Goal: Task Accomplishment & Management: Use online tool/utility

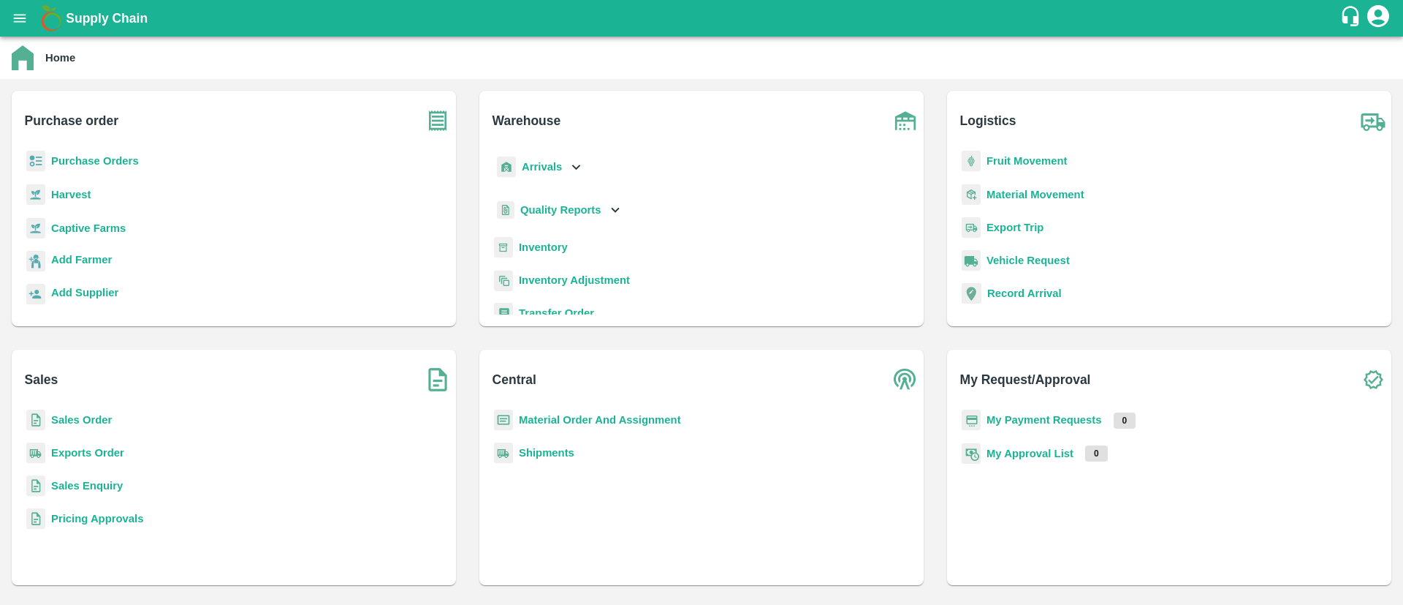
click at [74, 419] on b "Sales Order" at bounding box center [81, 420] width 61 height 12
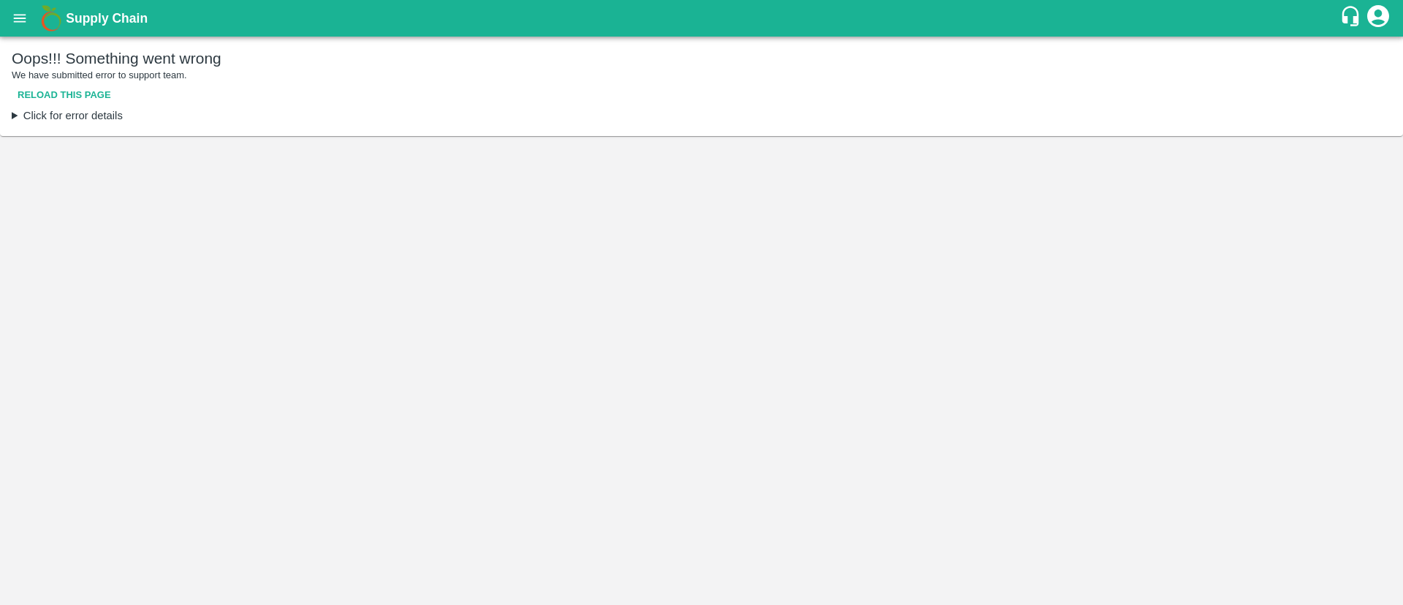
click at [50, 88] on button "Reload this page" at bounding box center [64, 96] width 105 height 26
click at [18, 114] on summary "Click for error details" at bounding box center [702, 115] width 1380 height 16
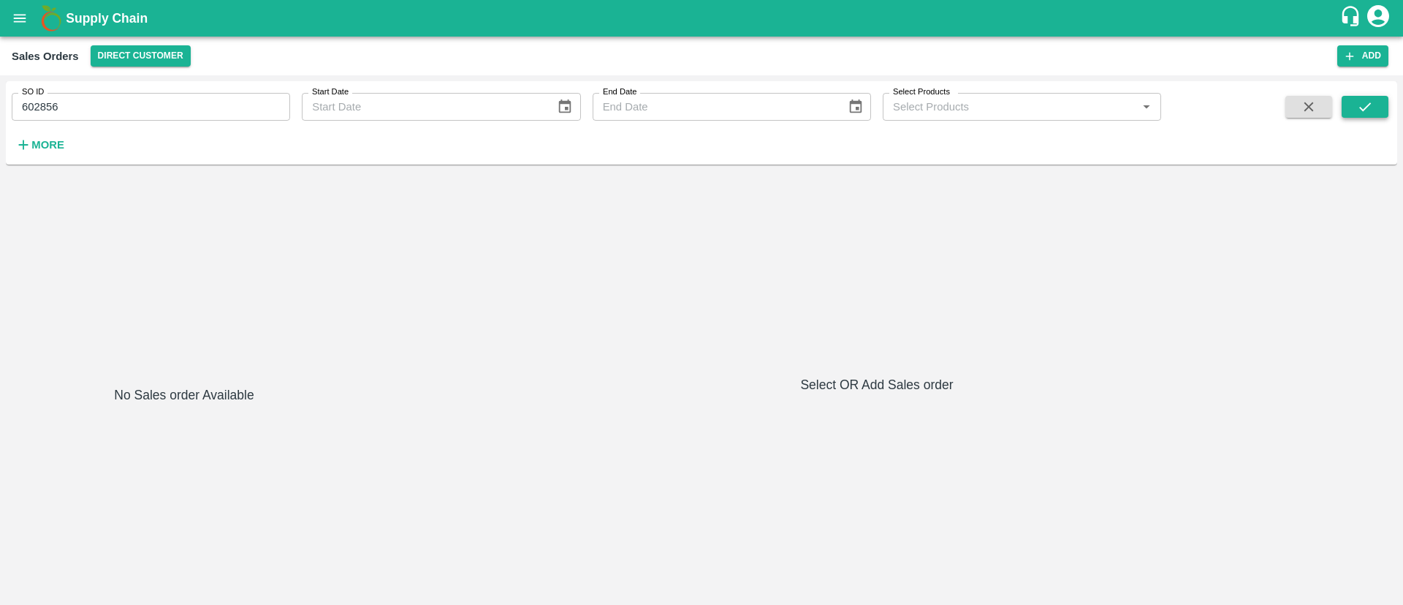
click at [1362, 110] on icon "submit" at bounding box center [1365, 107] width 16 height 16
click at [1367, 113] on icon "submit" at bounding box center [1365, 107] width 16 height 16
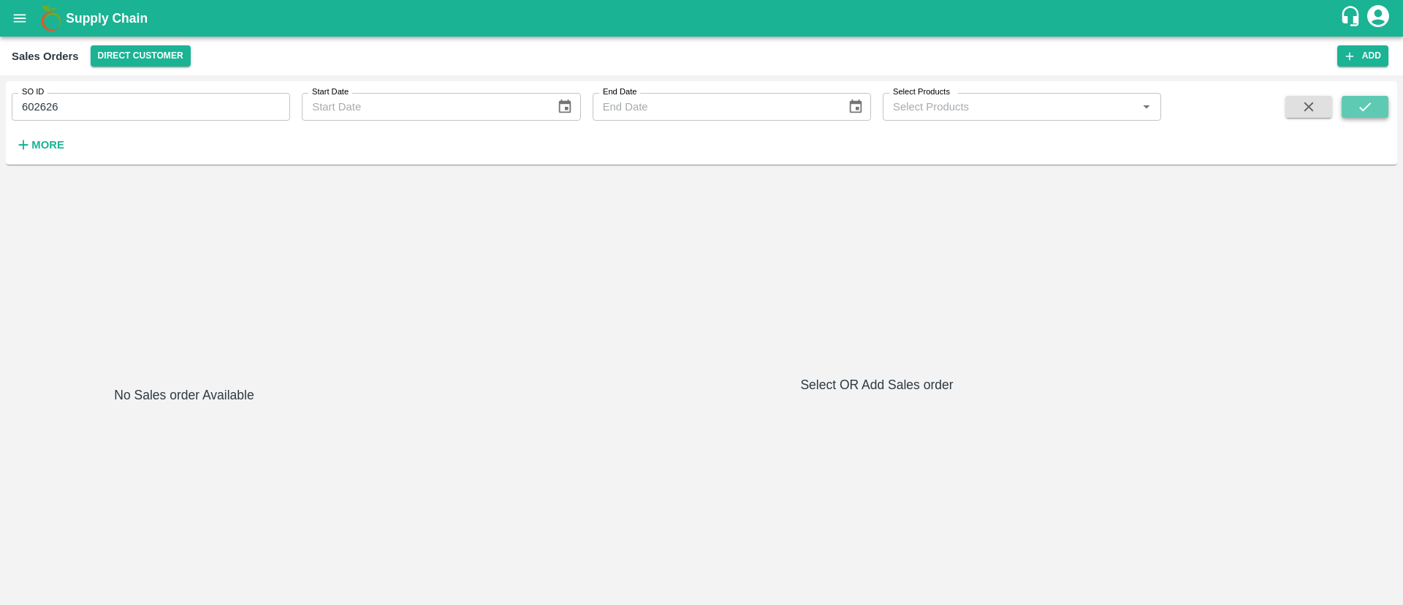
click at [1365, 101] on icon "submit" at bounding box center [1365, 107] width 16 height 16
